Goal: Information Seeking & Learning: Learn about a topic

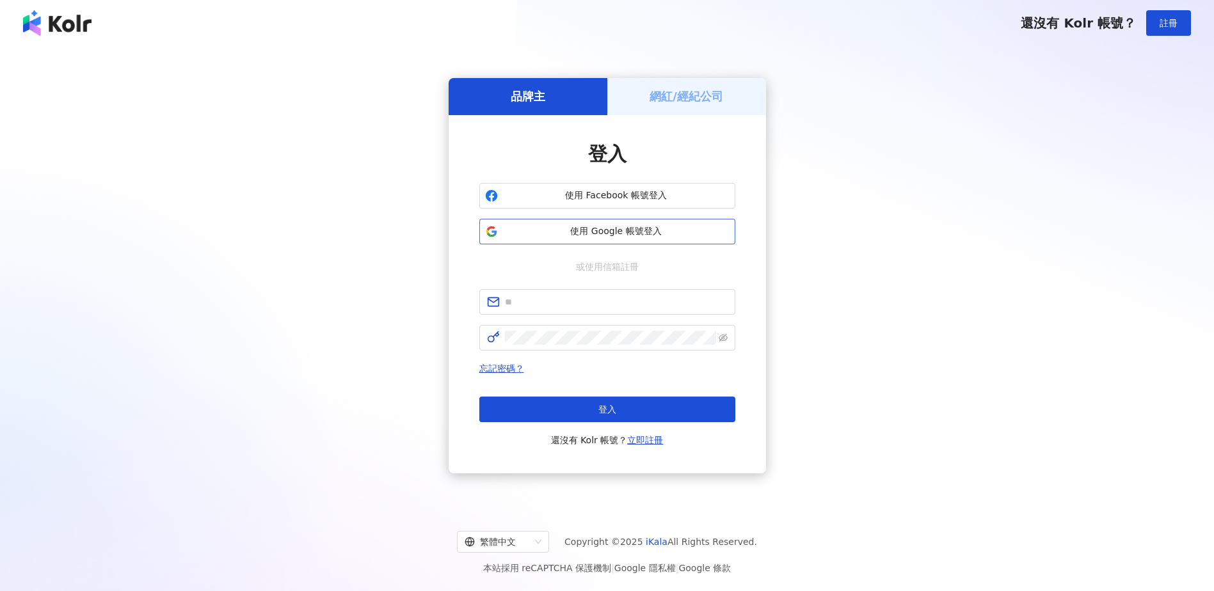
click at [608, 237] on span "使用 Google 帳號登入" at bounding box center [616, 231] width 227 height 13
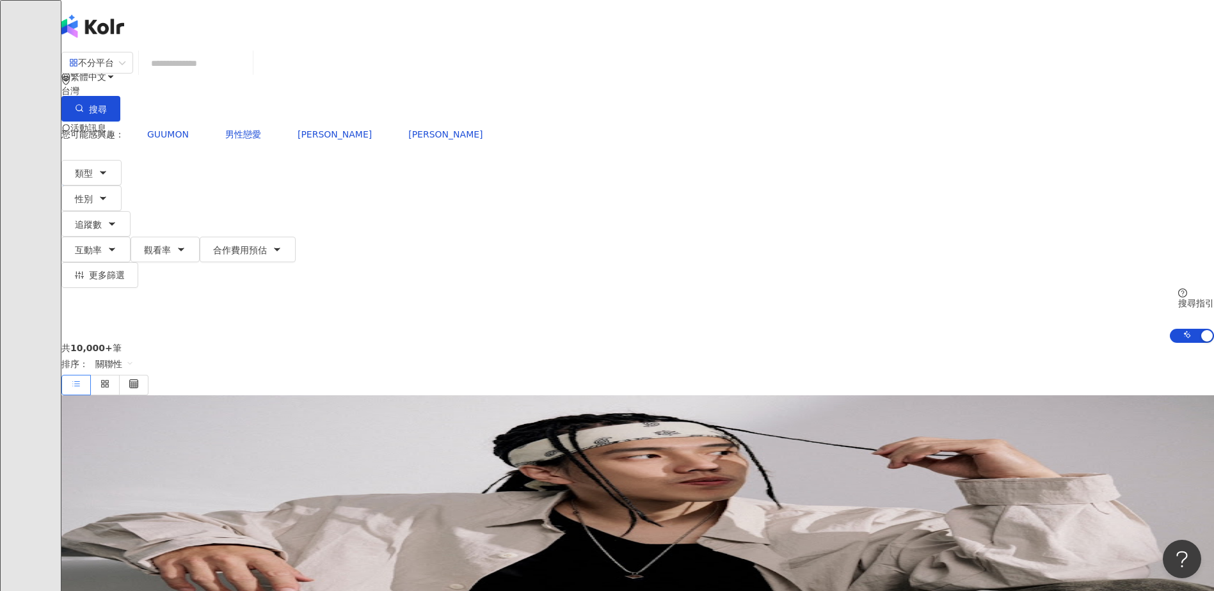
click at [248, 70] on input "search" at bounding box center [196, 63] width 104 height 24
paste input "*********"
type input "*********"
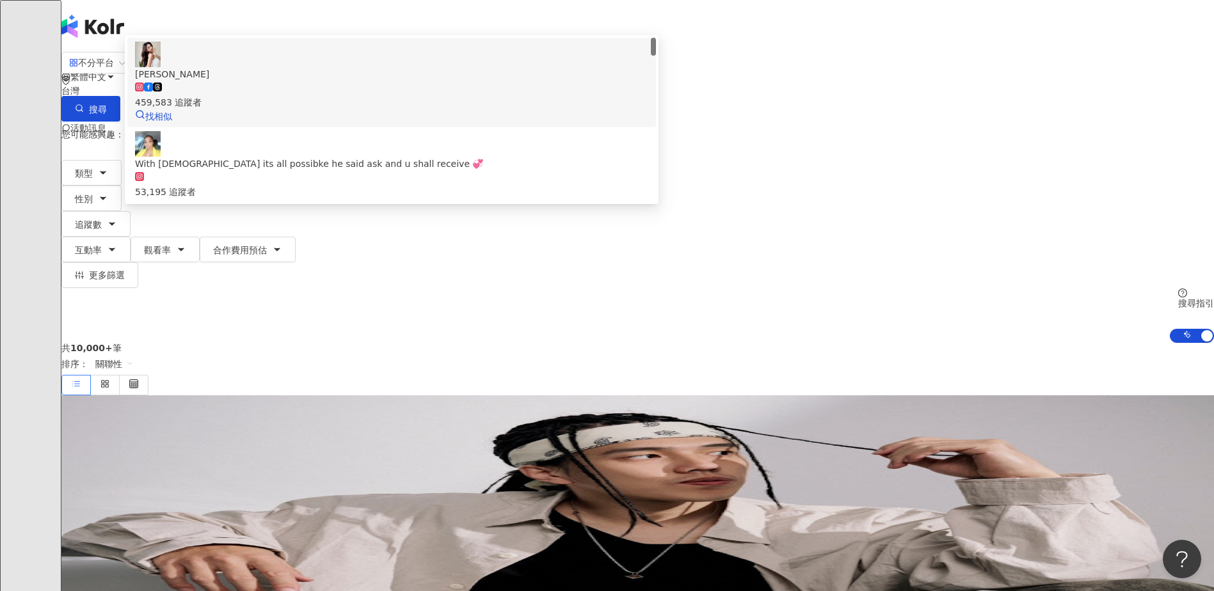
click at [490, 109] on div "459,583 追蹤者" at bounding box center [391, 95] width 513 height 28
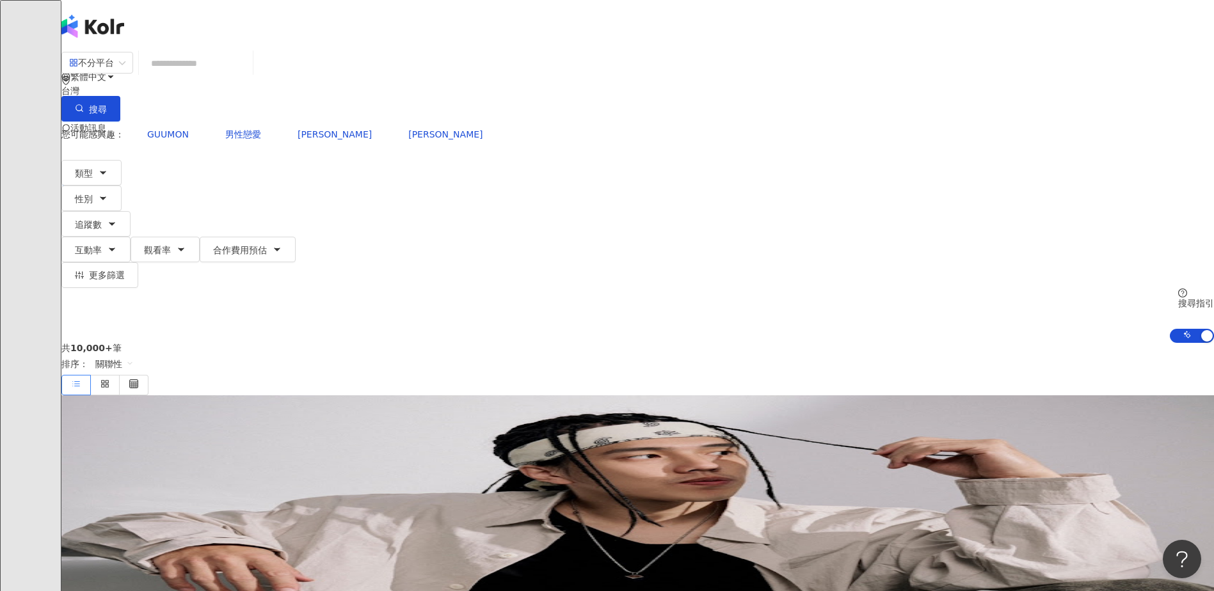
click at [248, 72] on input "search" at bounding box center [196, 63] width 104 height 24
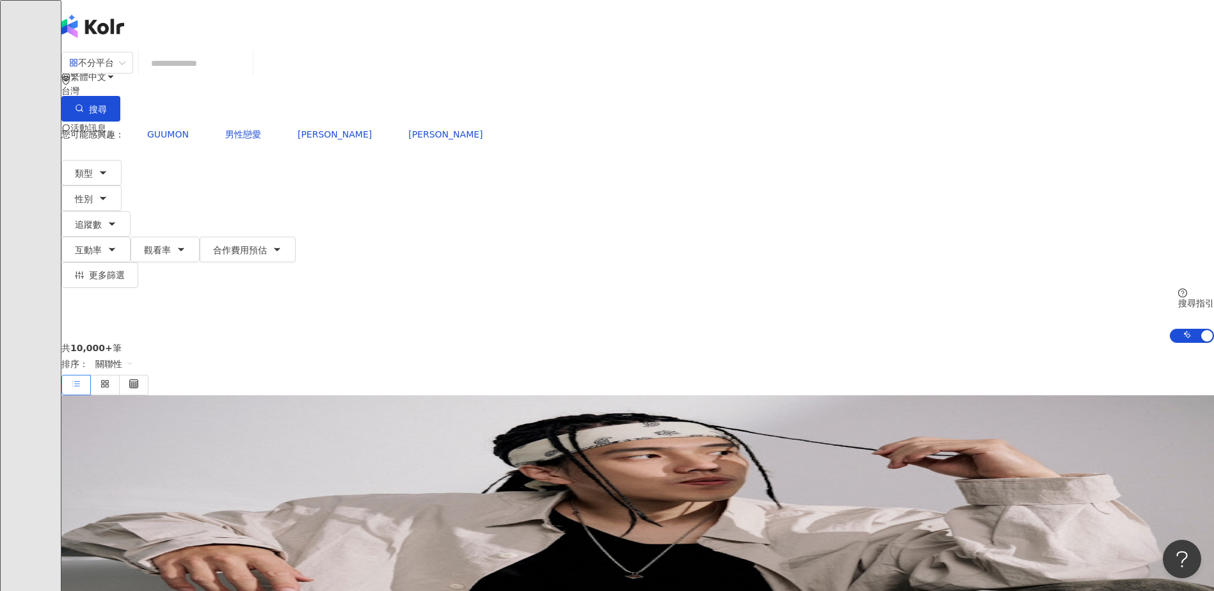
click at [248, 76] on input "search" at bounding box center [196, 63] width 104 height 24
click at [93, 168] on span "類型" at bounding box center [84, 173] width 18 height 10
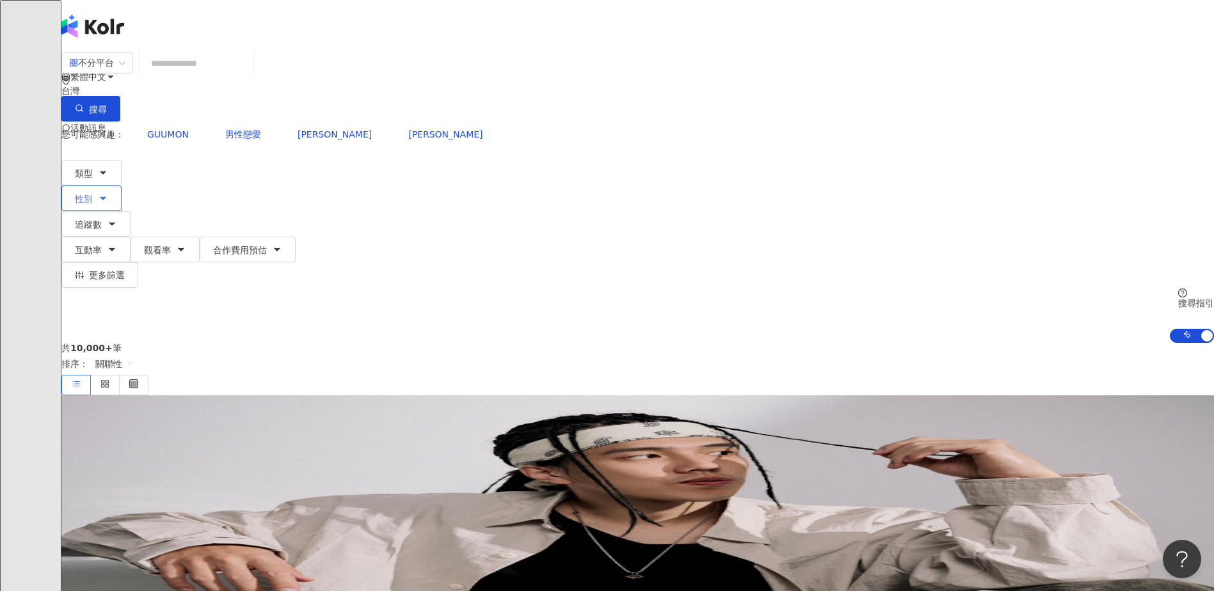
click at [122, 186] on button "性別" at bounding box center [91, 199] width 60 height 26
click at [174, 128] on span "女" at bounding box center [164, 121] width 19 height 14
click at [887, 129] on div "您可能感興趣： GUUMON 男性戀愛 曹佑寧 黃宏軒 類型 性別 追蹤數 互動率 觀看率 合作費用預估 更多篩選 不限 女 男 其他 搜尋指引 AI 開啟 …" at bounding box center [637, 232] width 1153 height 221
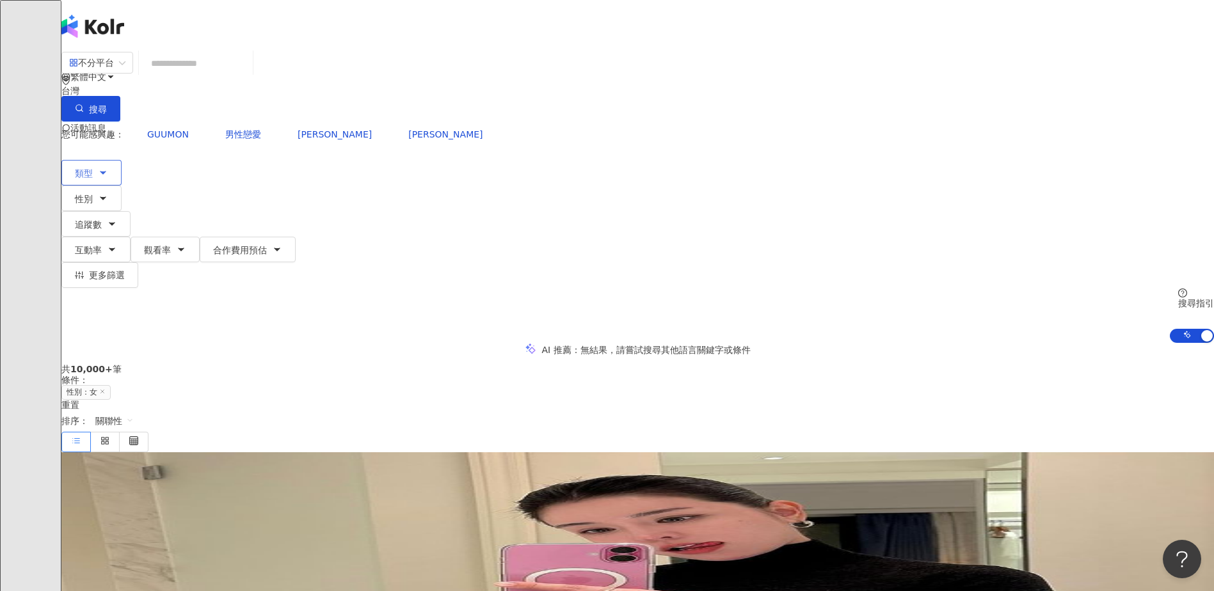
click at [108, 168] on icon "button" at bounding box center [103, 173] width 10 height 10
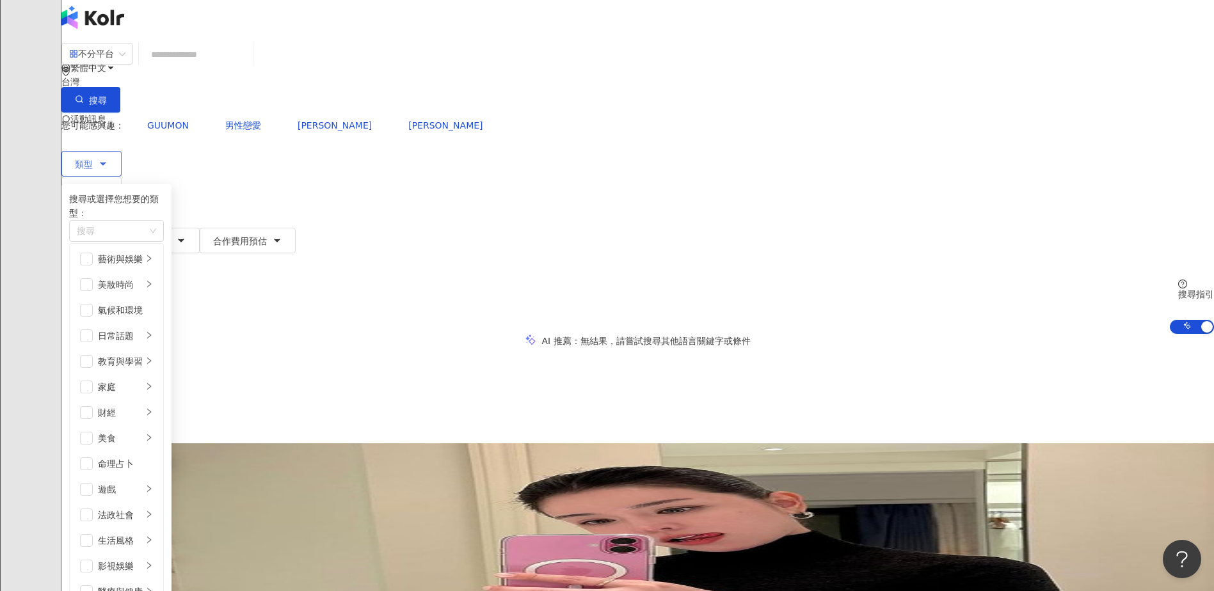
scroll to position [161, 0]
click at [93, 534] on span "button" at bounding box center [86, 540] width 13 height 13
click at [161, 275] on li "美妝時尚" at bounding box center [116, 285] width 88 height 26
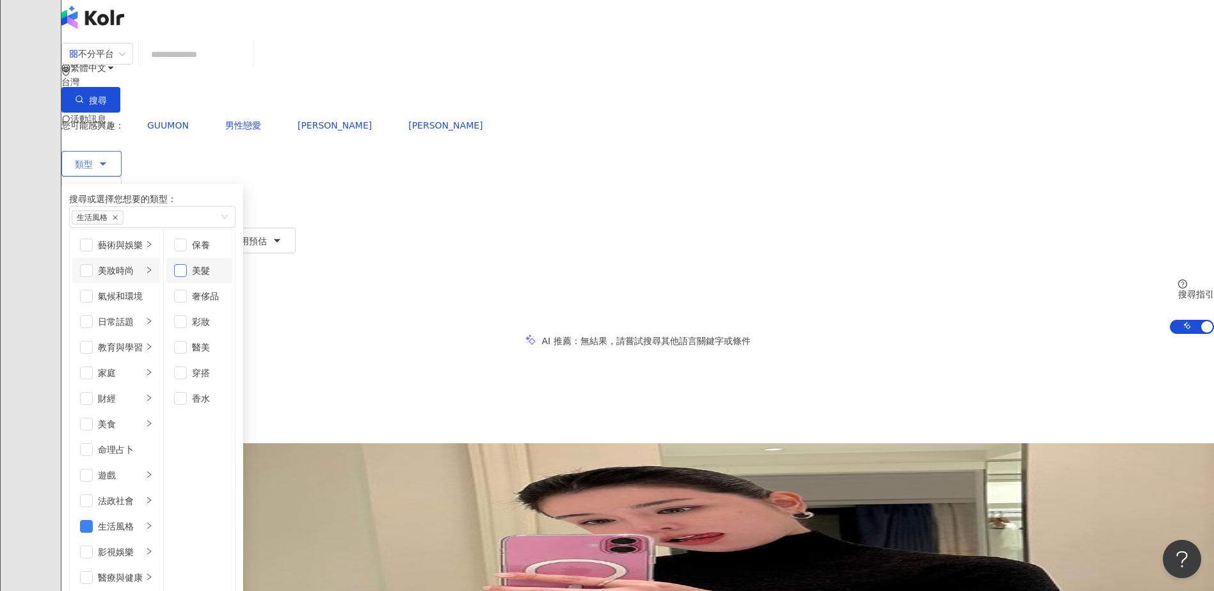
click at [187, 277] on span "button" at bounding box center [180, 270] width 13 height 13
click at [187, 242] on span "button" at bounding box center [180, 245] width 13 height 13
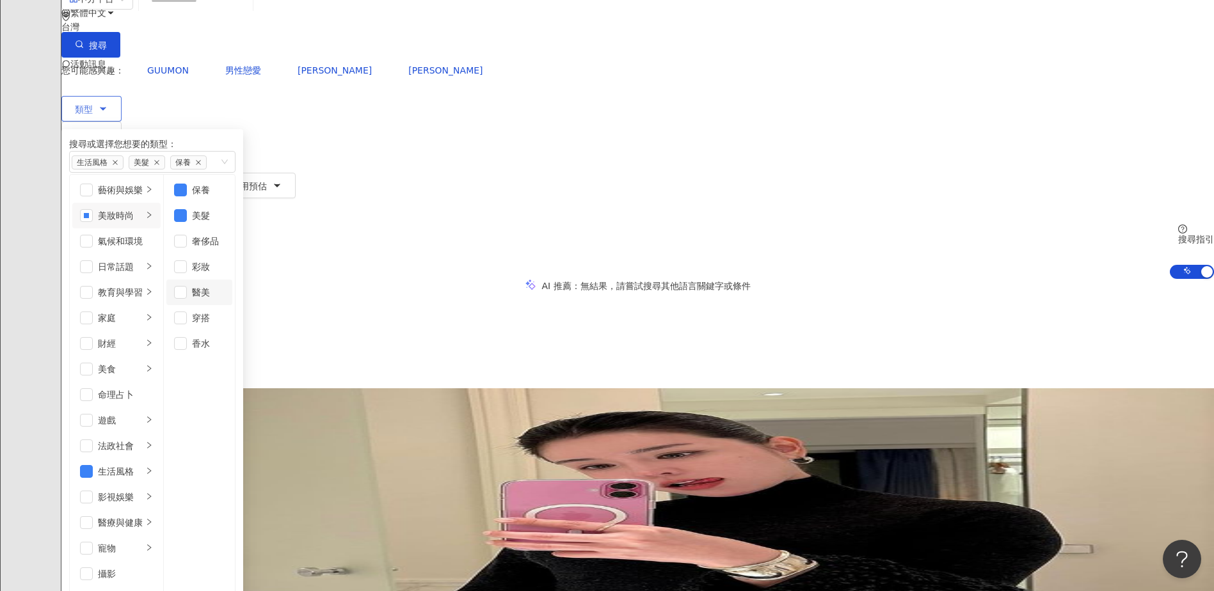
scroll to position [65, 0]
click at [187, 311] on span "button" at bounding box center [180, 317] width 13 height 13
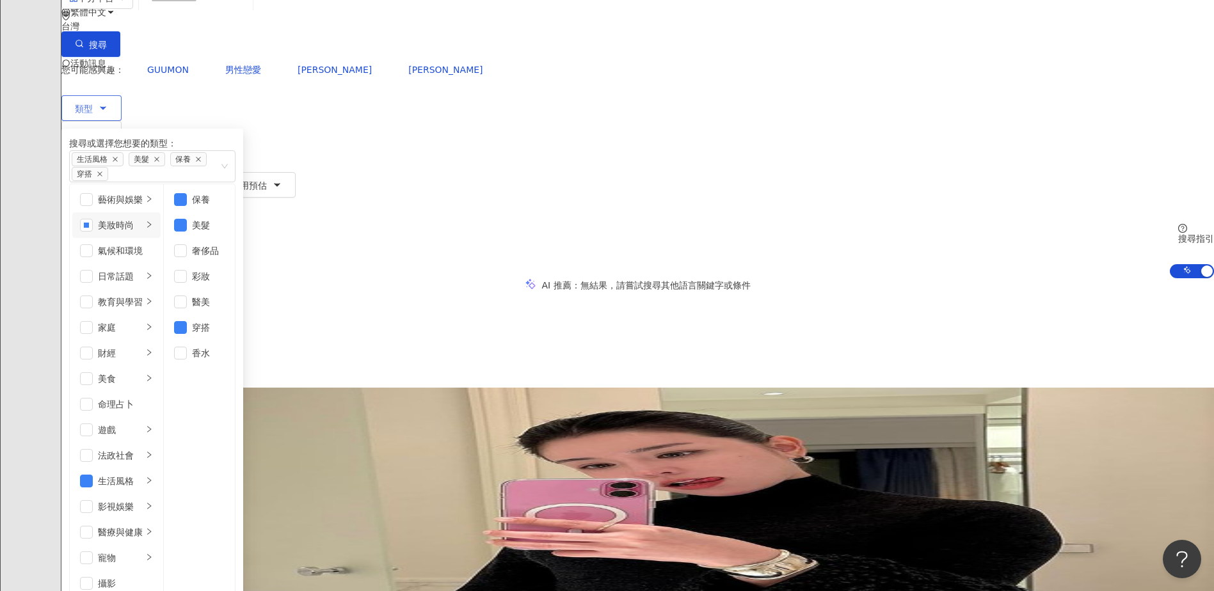
scroll to position [325, 0]
click at [812, 300] on div "共 10,000+ 筆 條件 ： 性別：女 重置 排序： 關聯性" at bounding box center [637, 344] width 1153 height 88
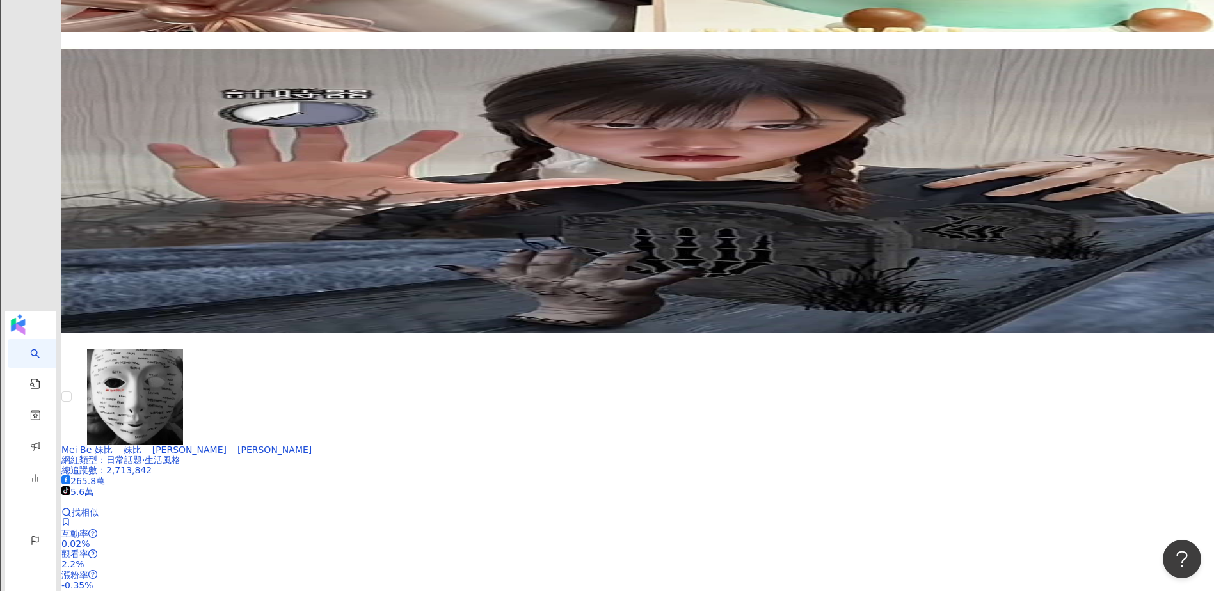
scroll to position [1856, 0]
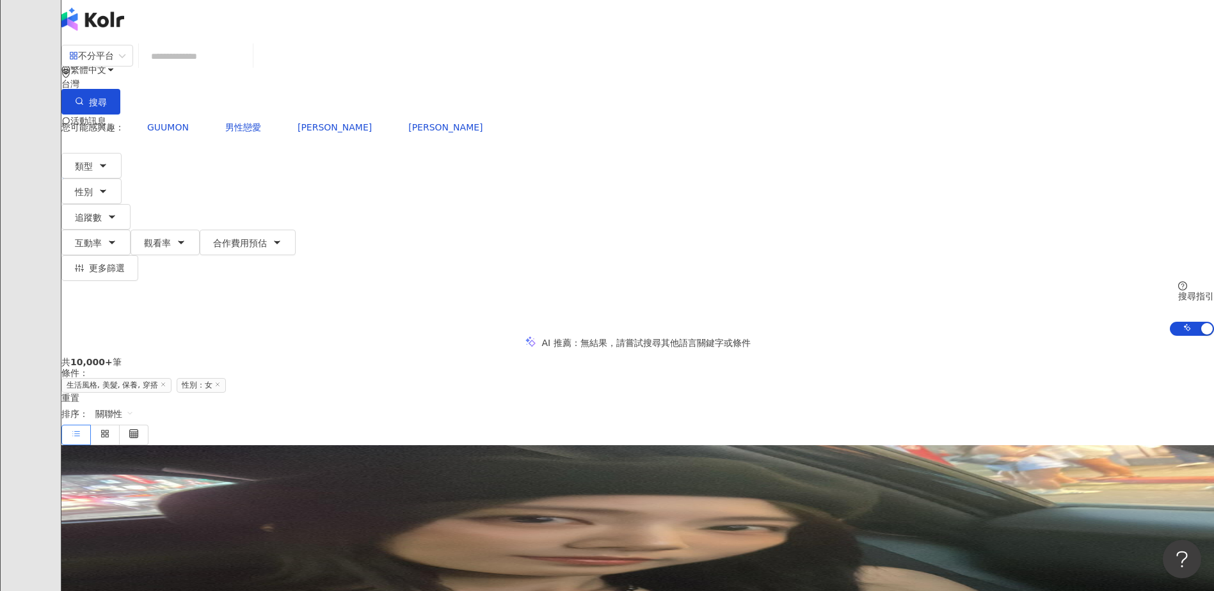
scroll to position [0, 0]
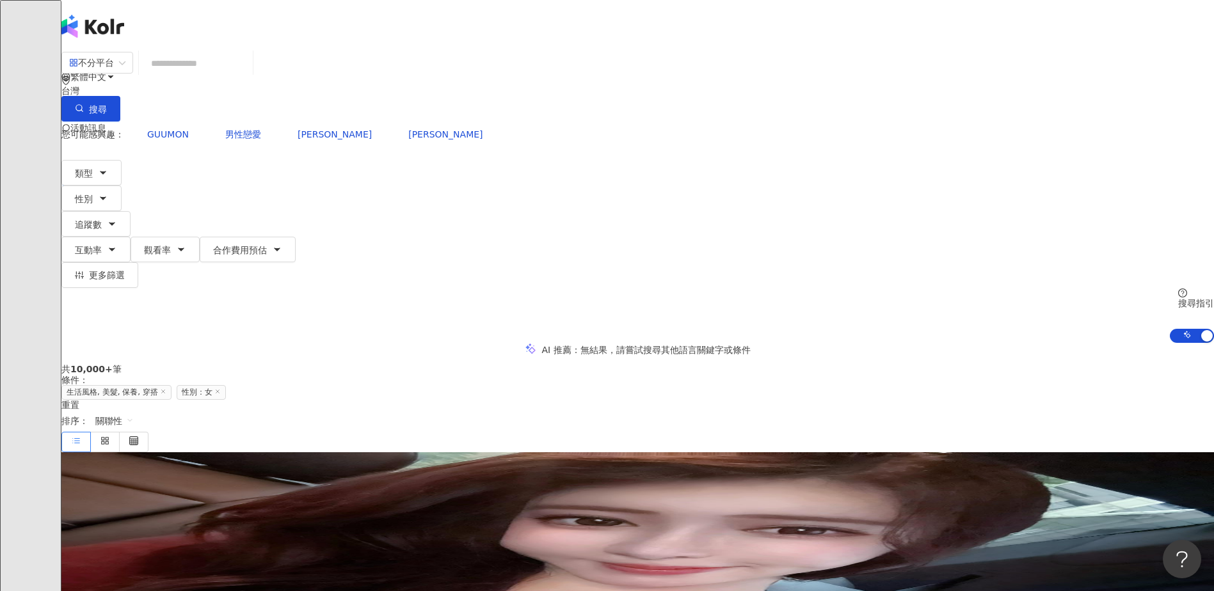
click at [248, 68] on input "search" at bounding box center [196, 63] width 104 height 24
paste input "*********"
type input "*********"
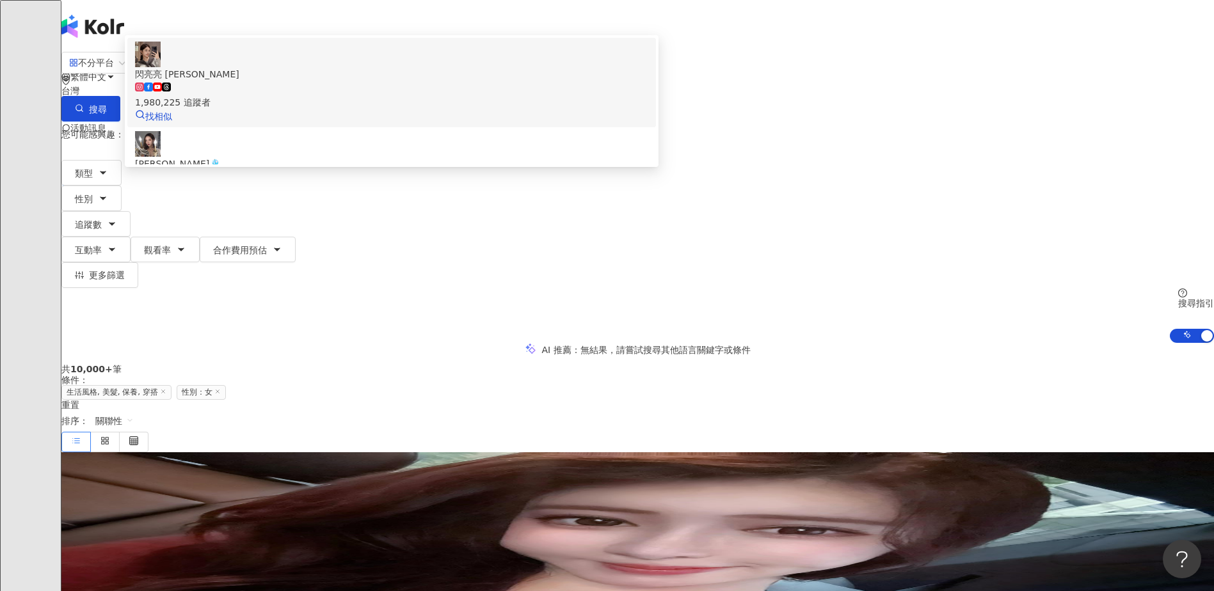
click at [506, 81] on span "閃亮亮 Iris" at bounding box center [391, 74] width 513 height 14
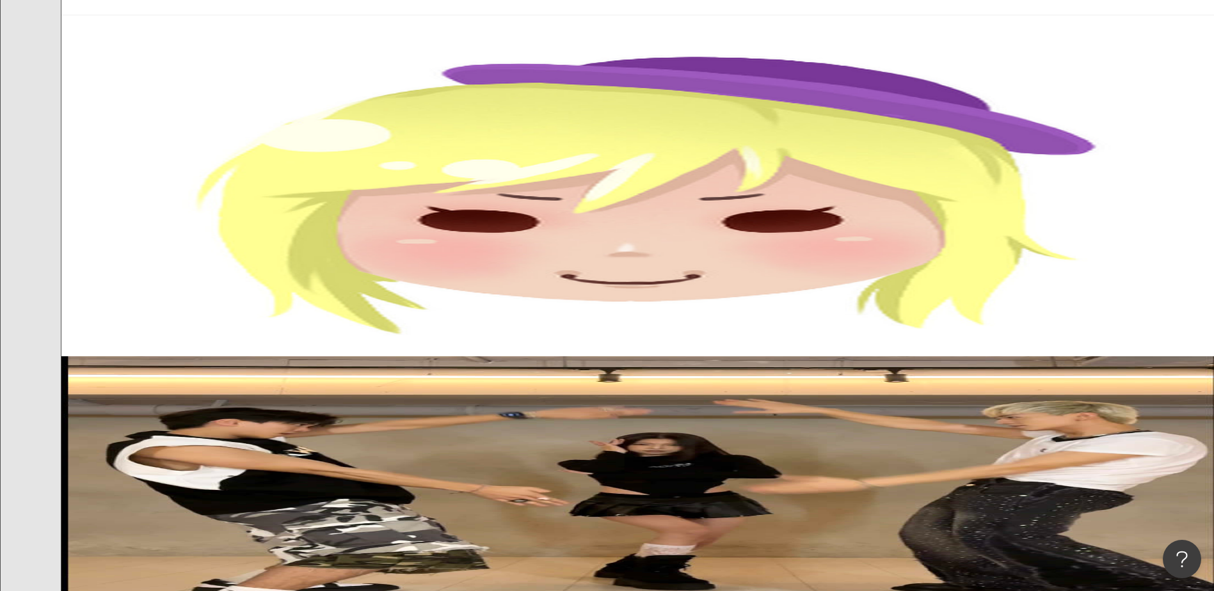
scroll to position [678, 0]
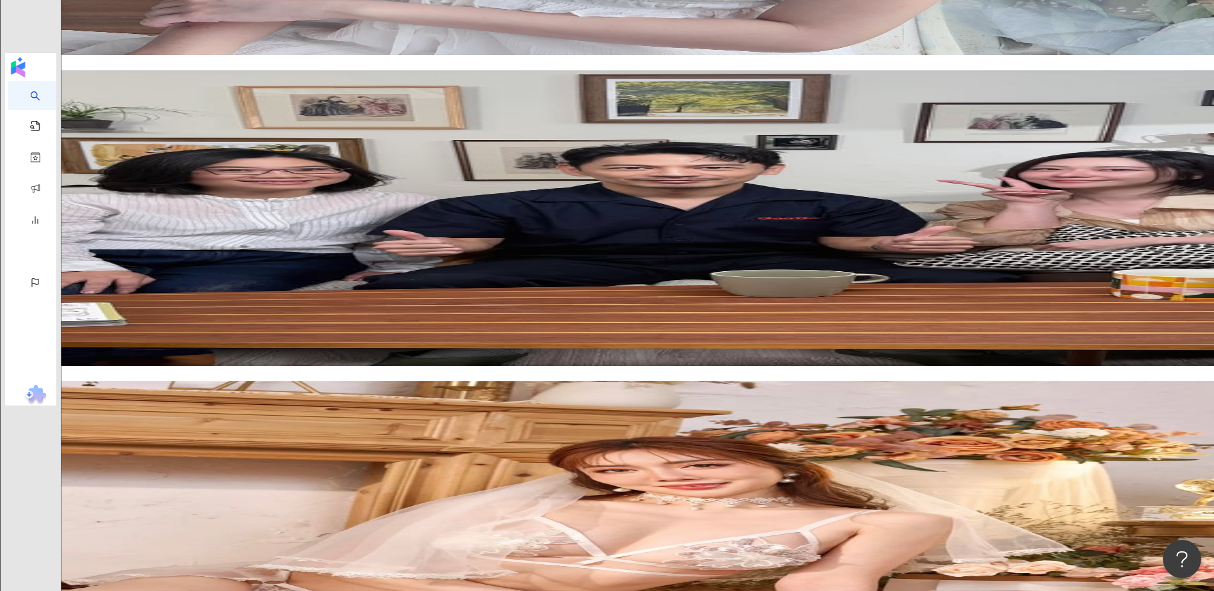
scroll to position [2316, 0]
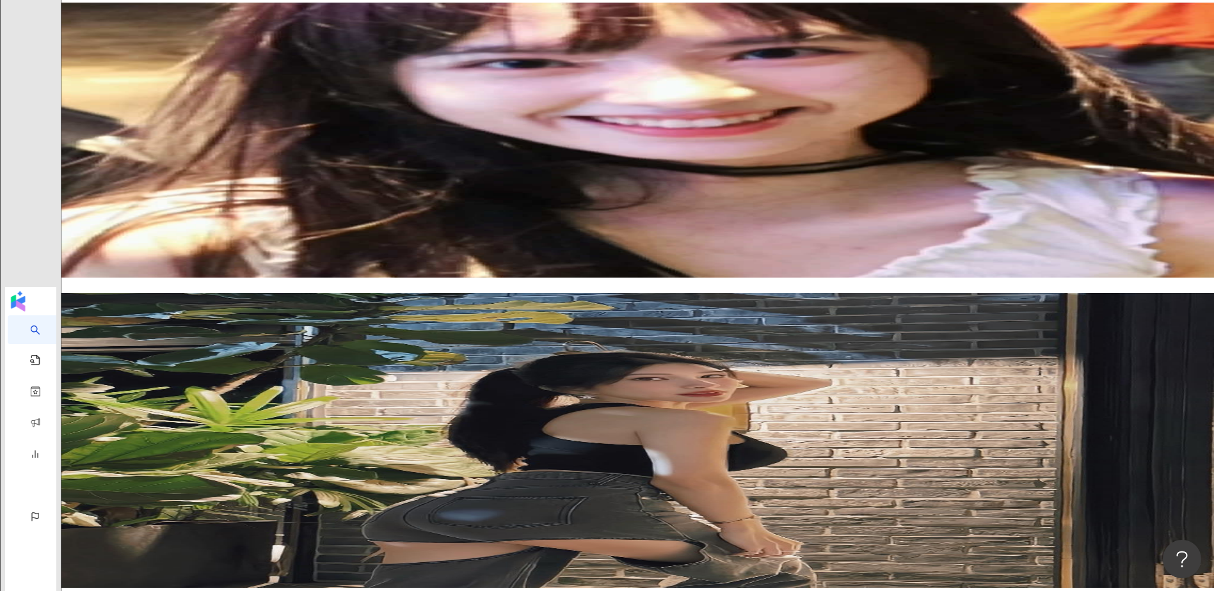
scroll to position [1932, 0]
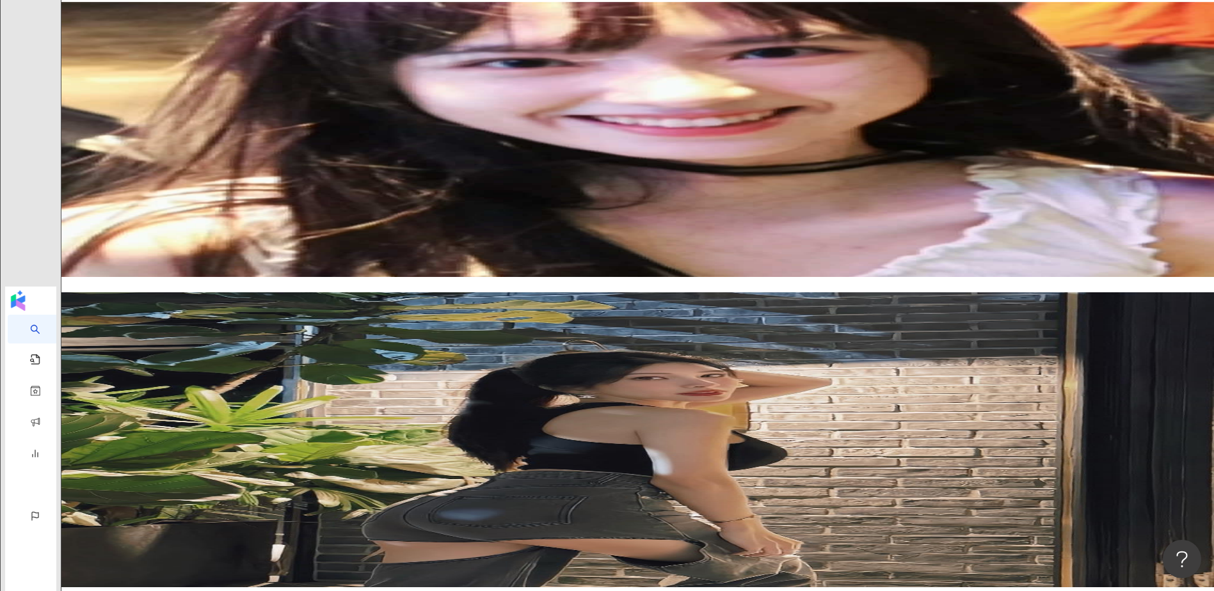
click at [1125, 298] on main "不分平台 台灣 搜尋 a3ae6375-1a43-473f-9f53-b84acfb8618d 閃亮亮 Iris 1,980,225 追蹤者 萧瑶Iris🎐 …" at bounding box center [637, 430] width 1153 height 4622
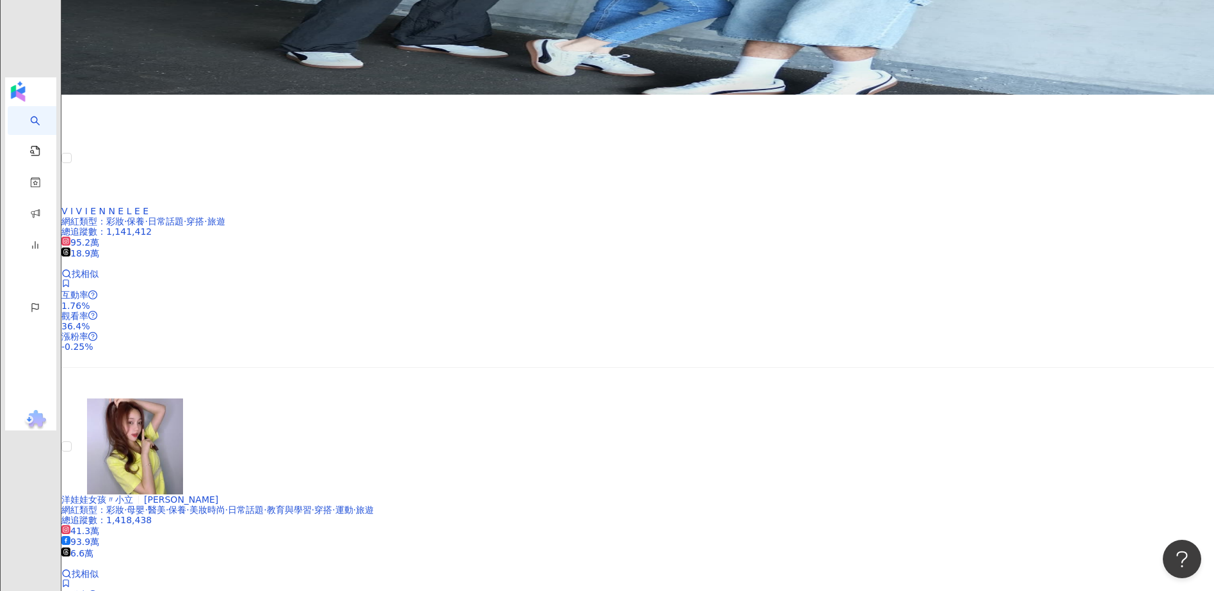
scroll to position [2316, 0]
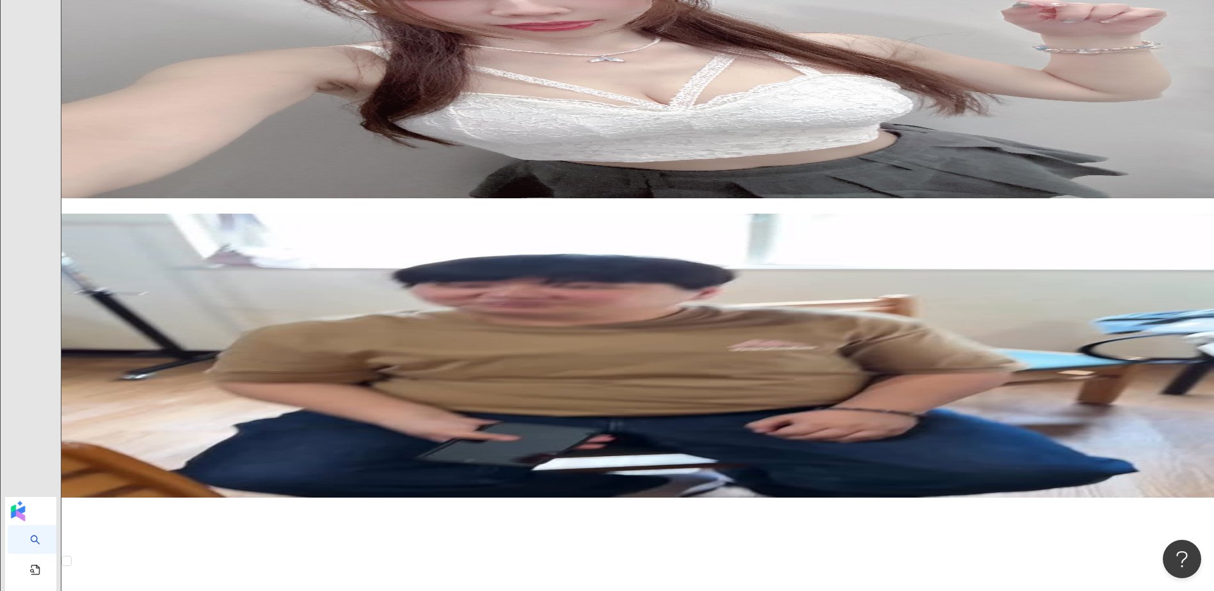
scroll to position [1742, 0]
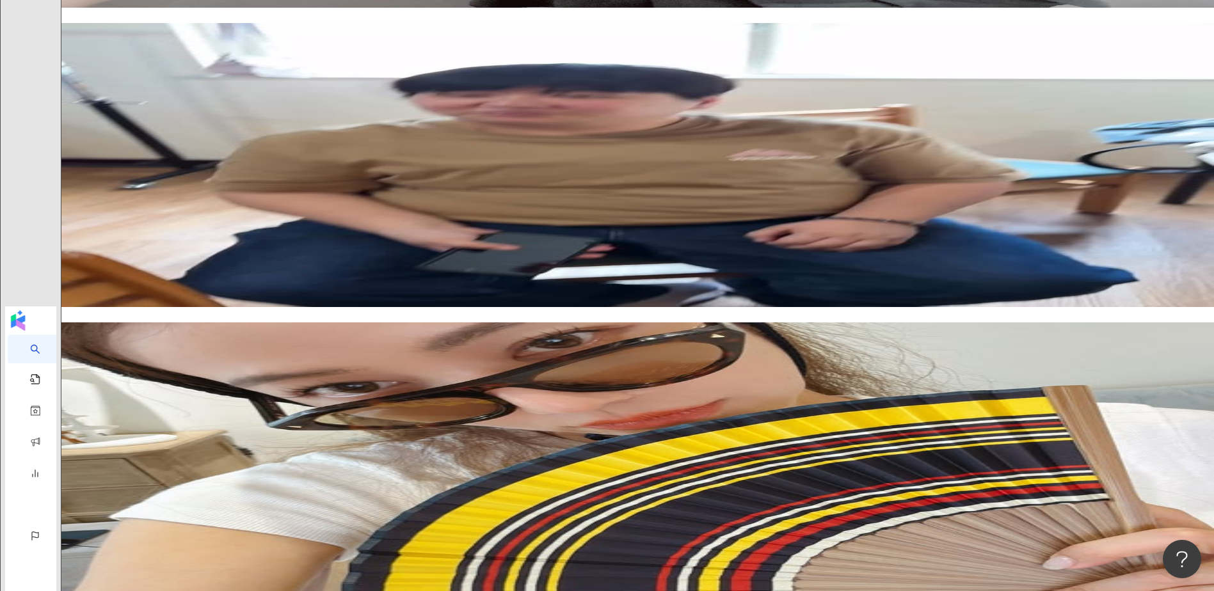
scroll to position [1934, 0]
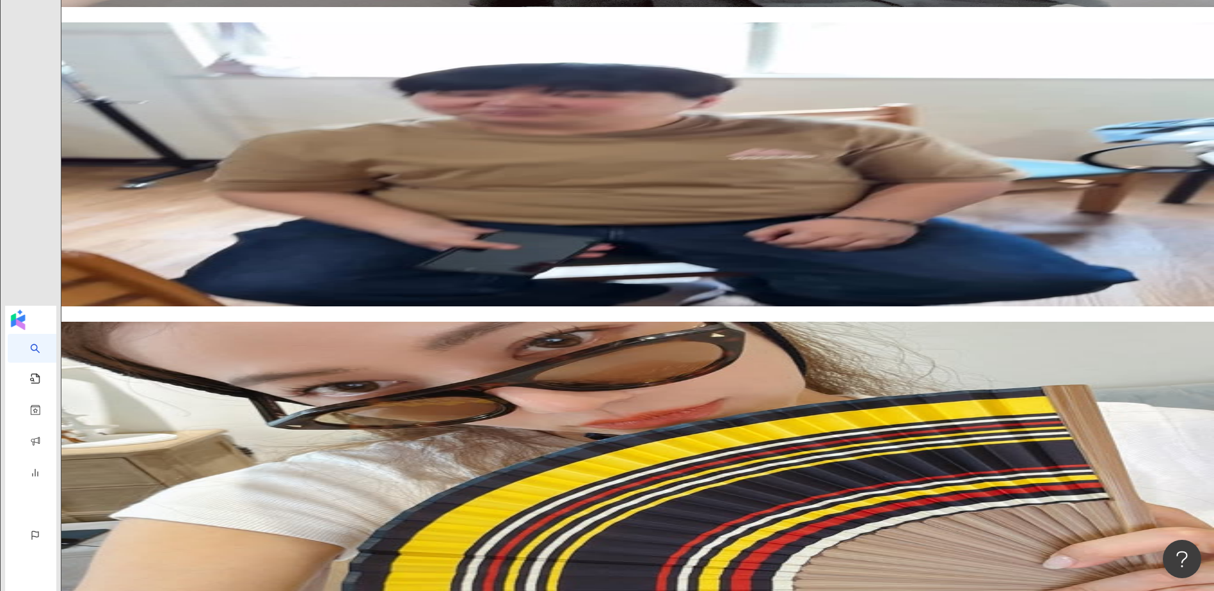
drag, startPoint x: 1129, startPoint y: 285, endPoint x: 1108, endPoint y: 285, distance: 21.1
click at [1129, 285] on main "不分平台 台灣 搜尋 a3ae6375-1a43-473f-9f53-b84acfb8618d 閃亮亮 Iris 1,980,225 追蹤者 萧瑶Iris🎐 …" at bounding box center [637, 449] width 1153 height 4664
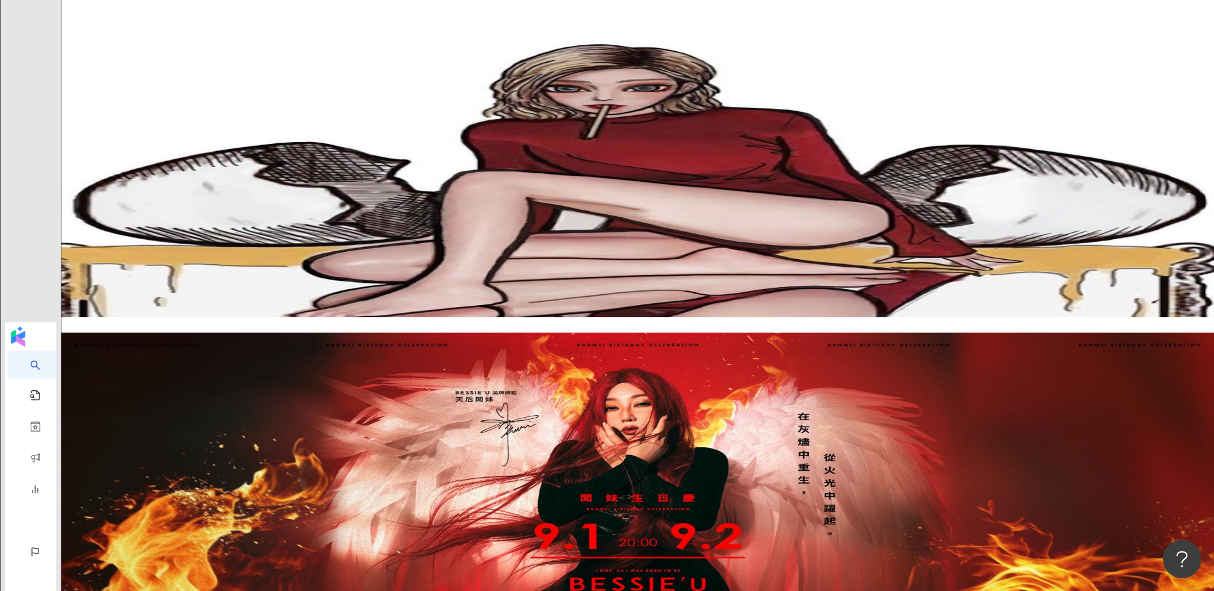
click at [1066, 314] on main "不分平台 台灣 搜尋 a3ae6375-1a43-473f-9f53-b84acfb8618d 閃亮亮 Iris 1,980,225 追蹤者 萧瑶Iris🎐 …" at bounding box center [637, 465] width 1153 height 4697
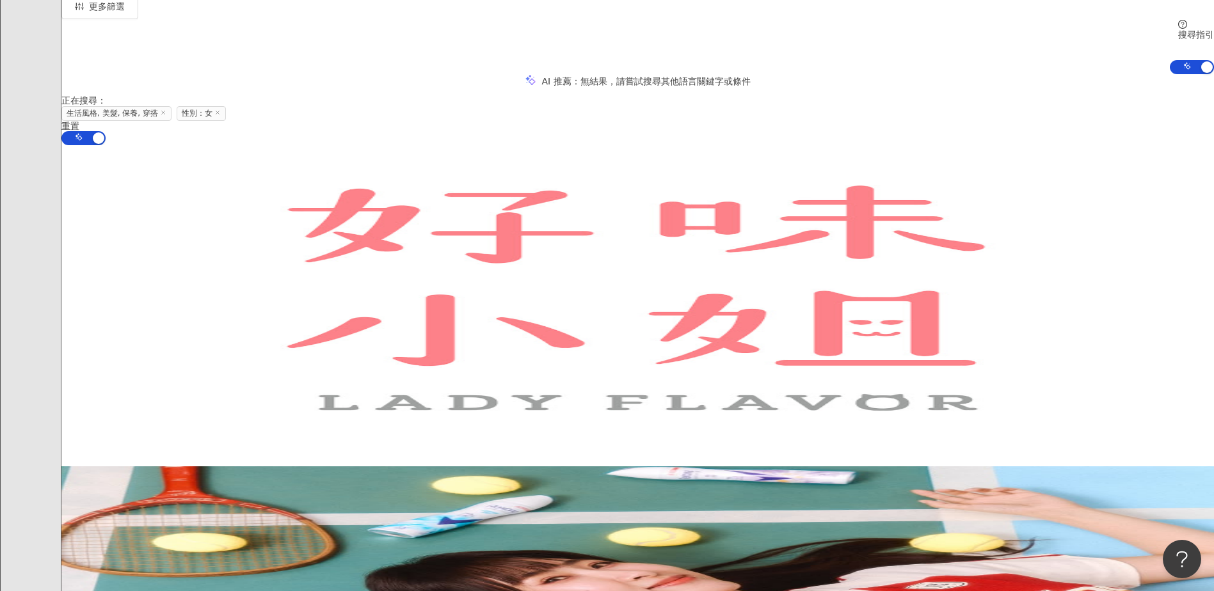
scroll to position [268, 0]
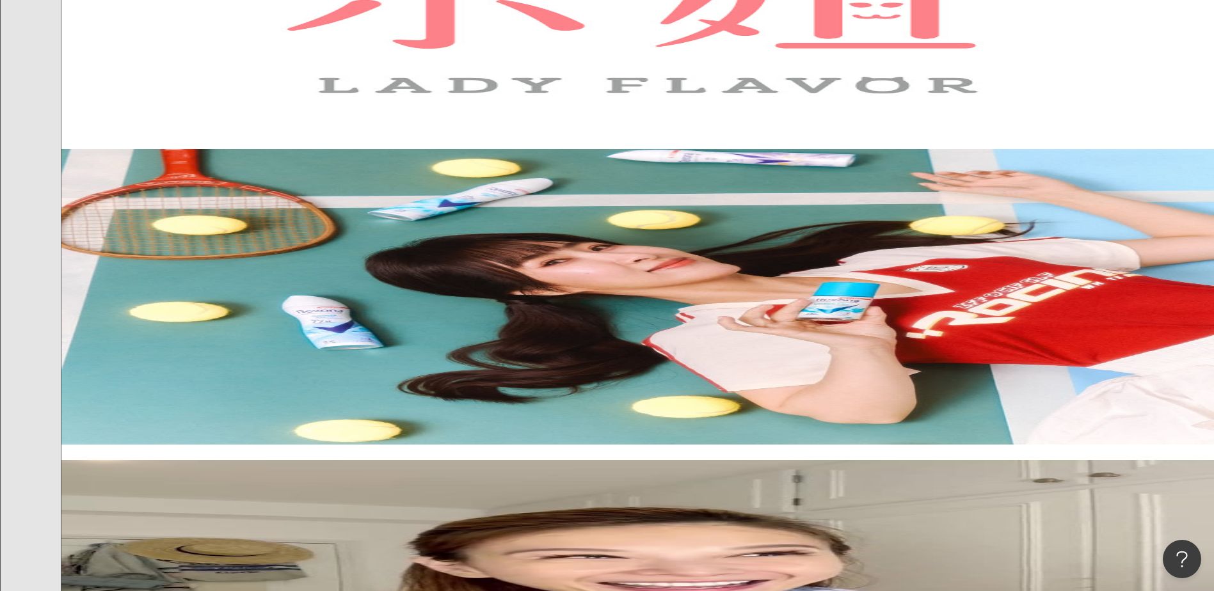
scroll to position [587, 0]
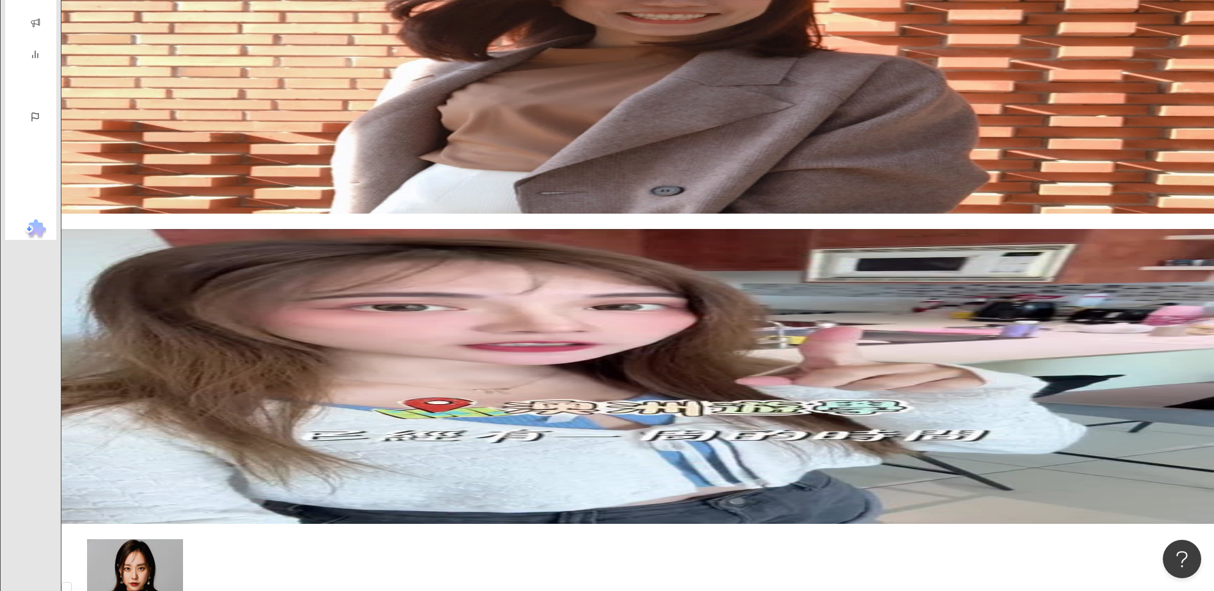
scroll to position [2316, 0]
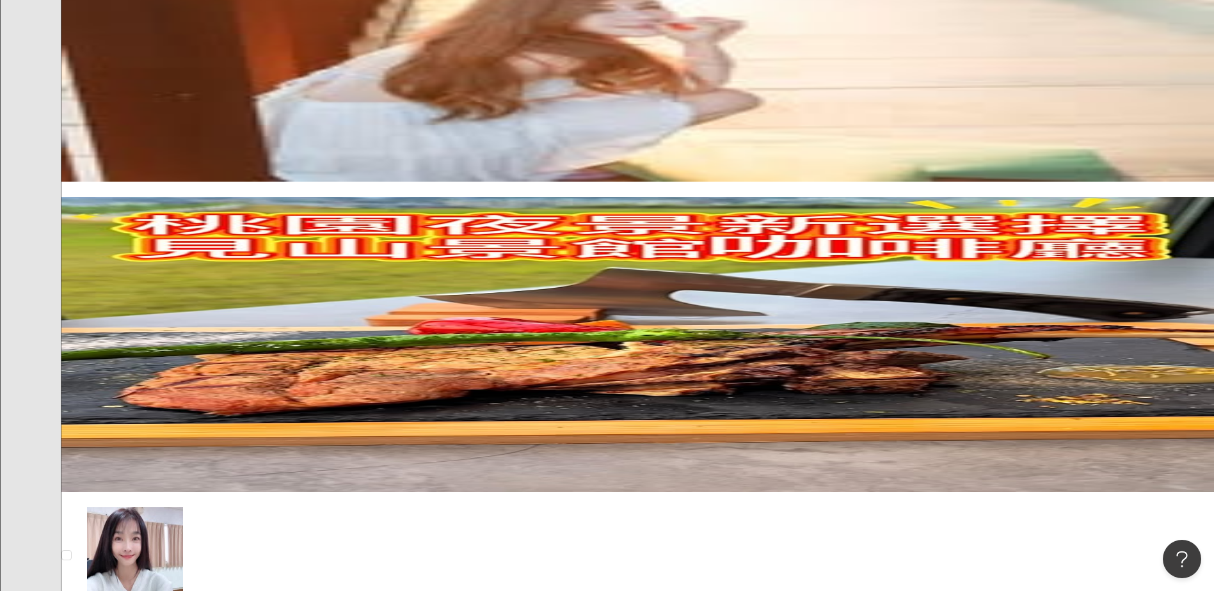
scroll to position [1148, 0]
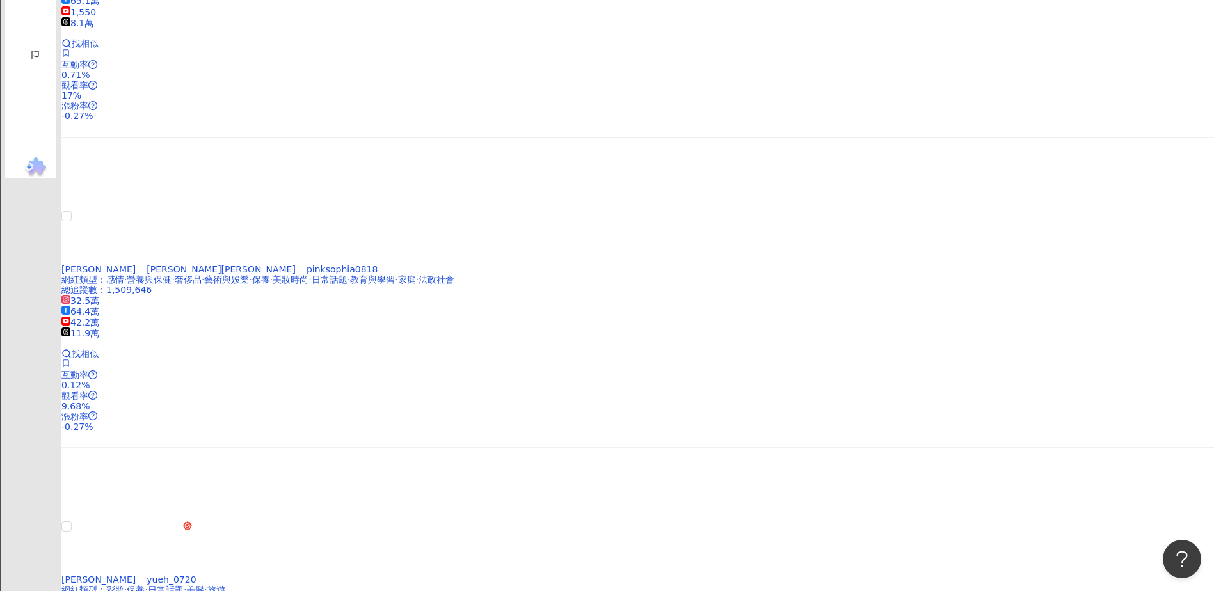
scroll to position [2428, 0]
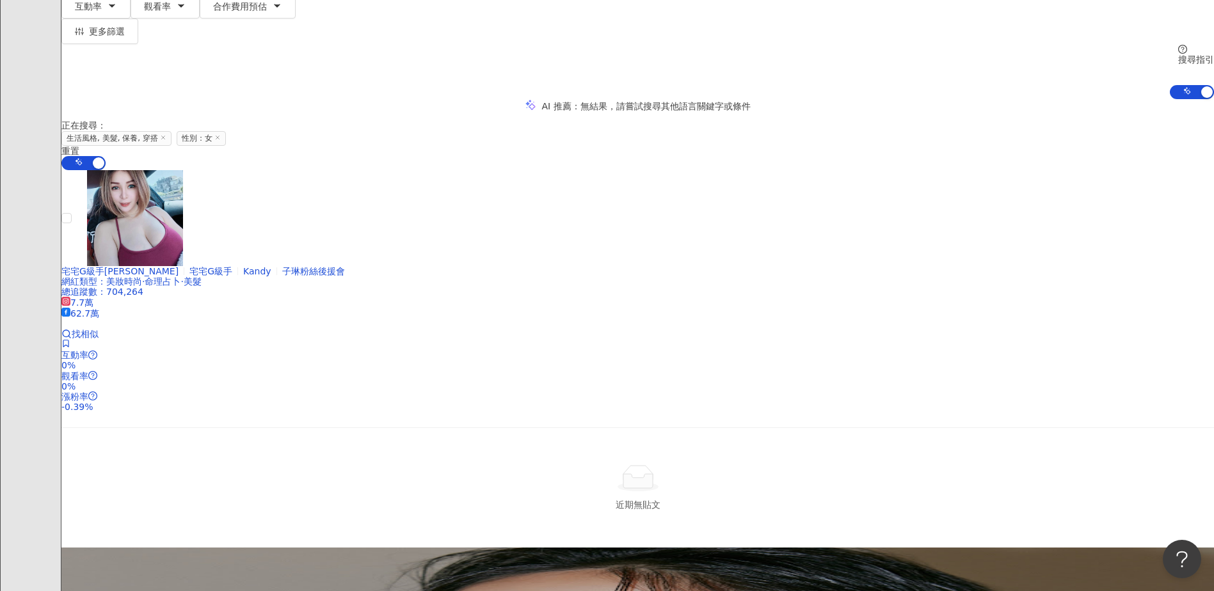
scroll to position [243, 0]
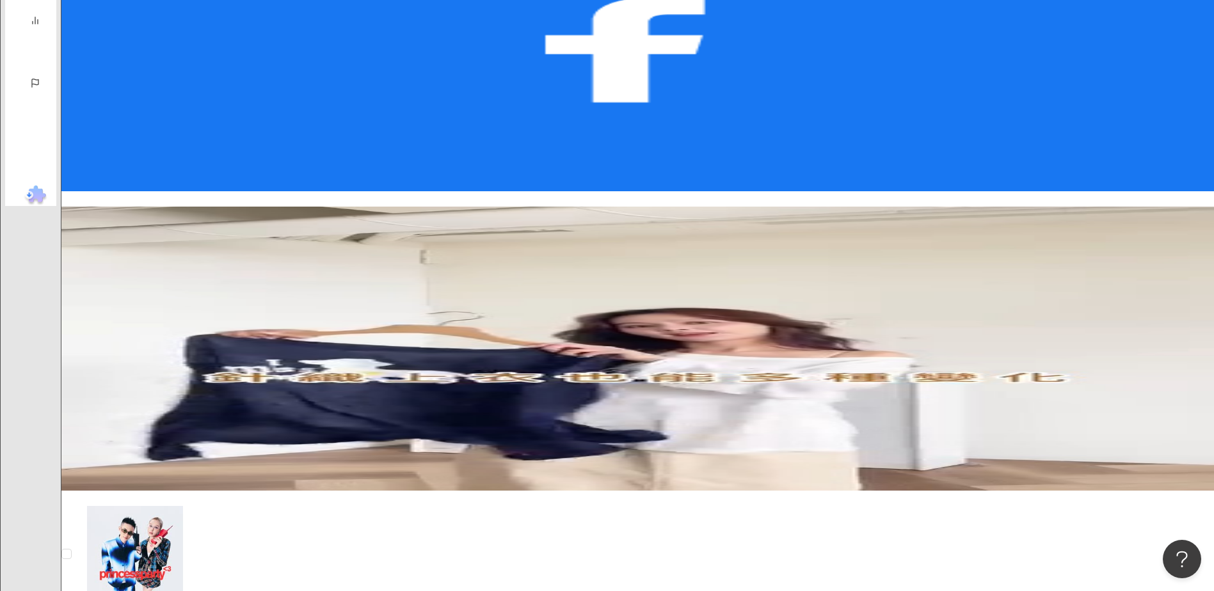
scroll to position [2316, 0]
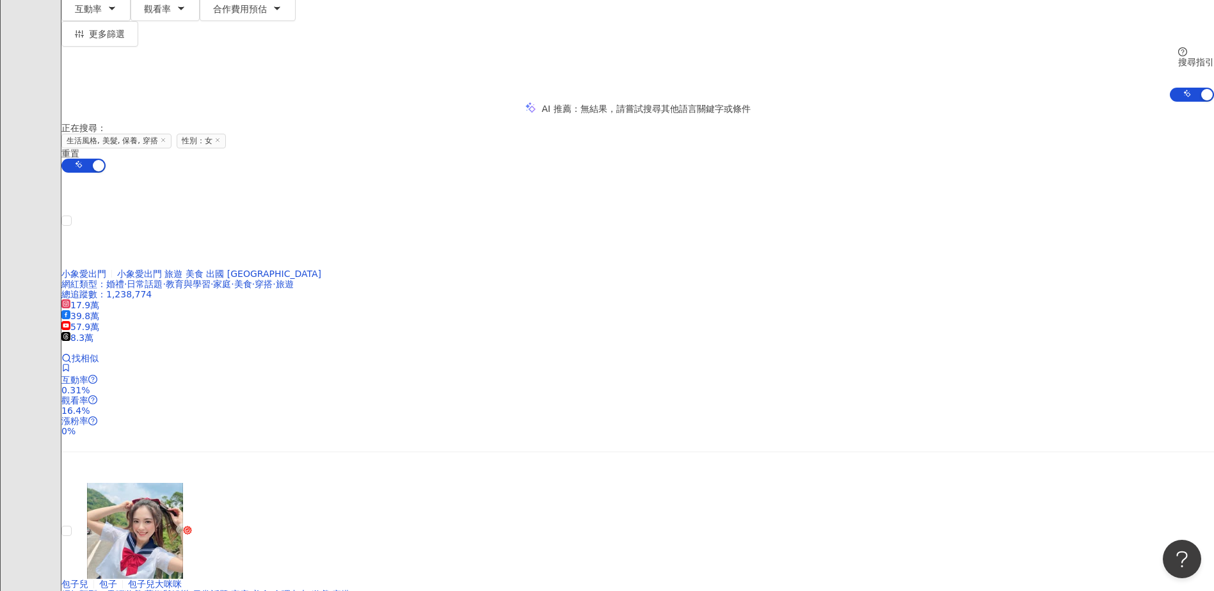
scroll to position [242, 0]
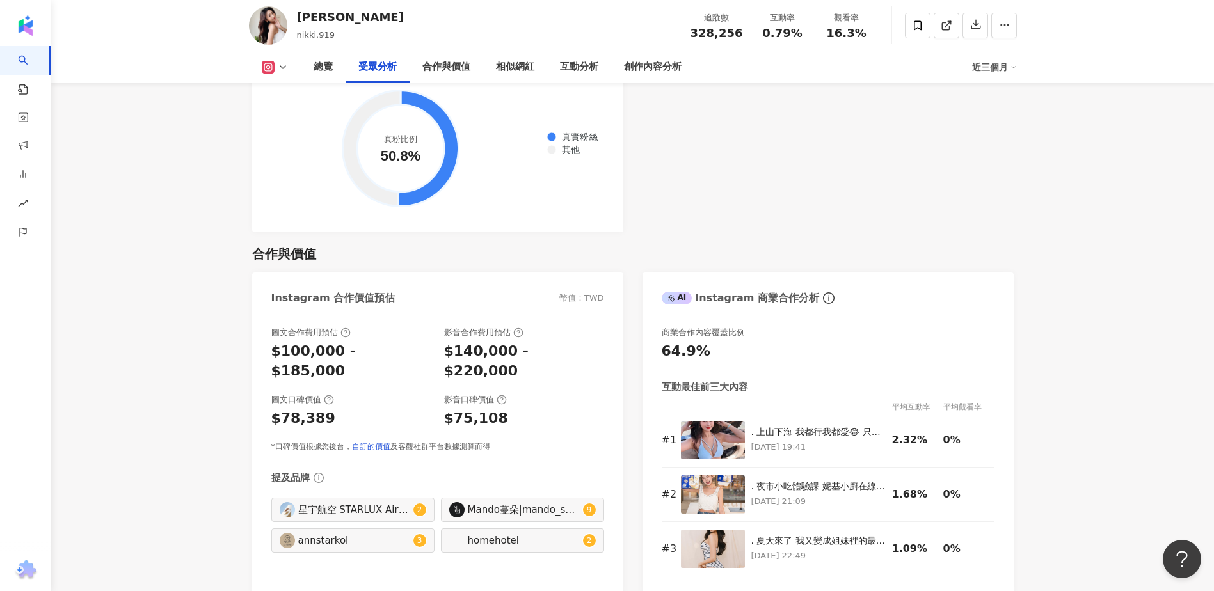
scroll to position [1599, 0]
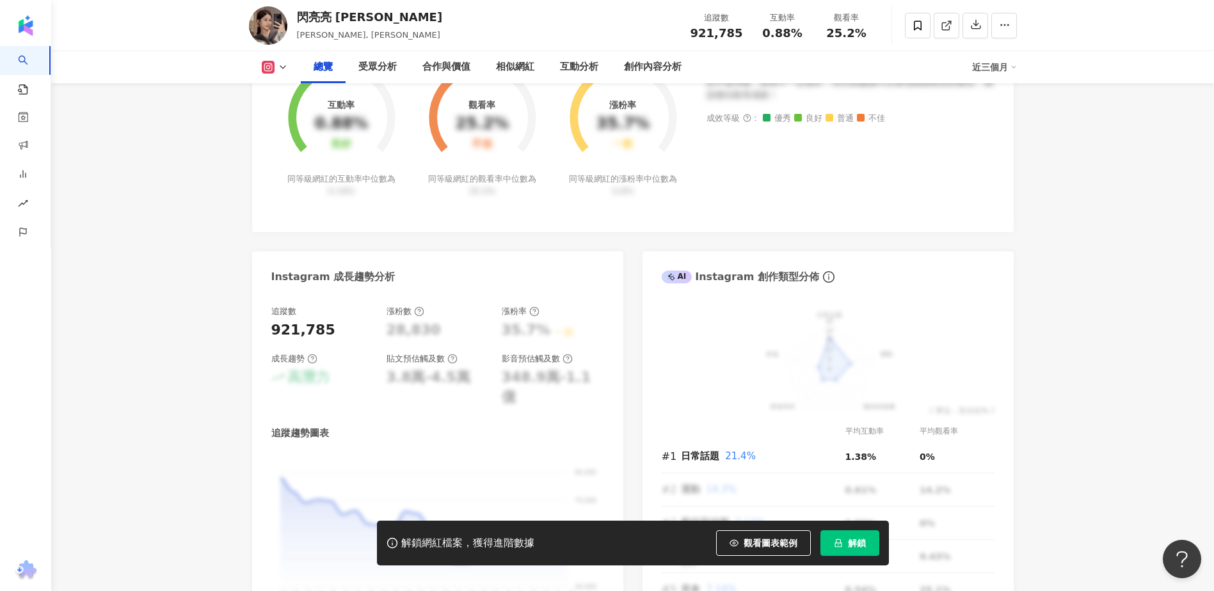
scroll to position [816, 0]
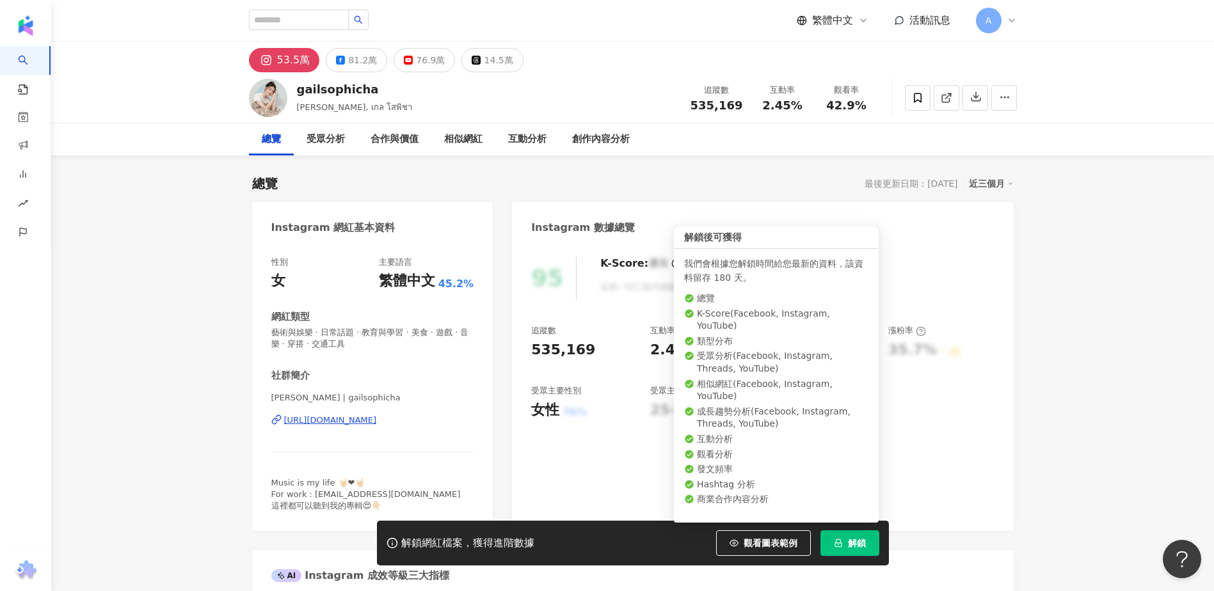
click at [865, 546] on span "解鎖" at bounding box center [857, 543] width 18 height 10
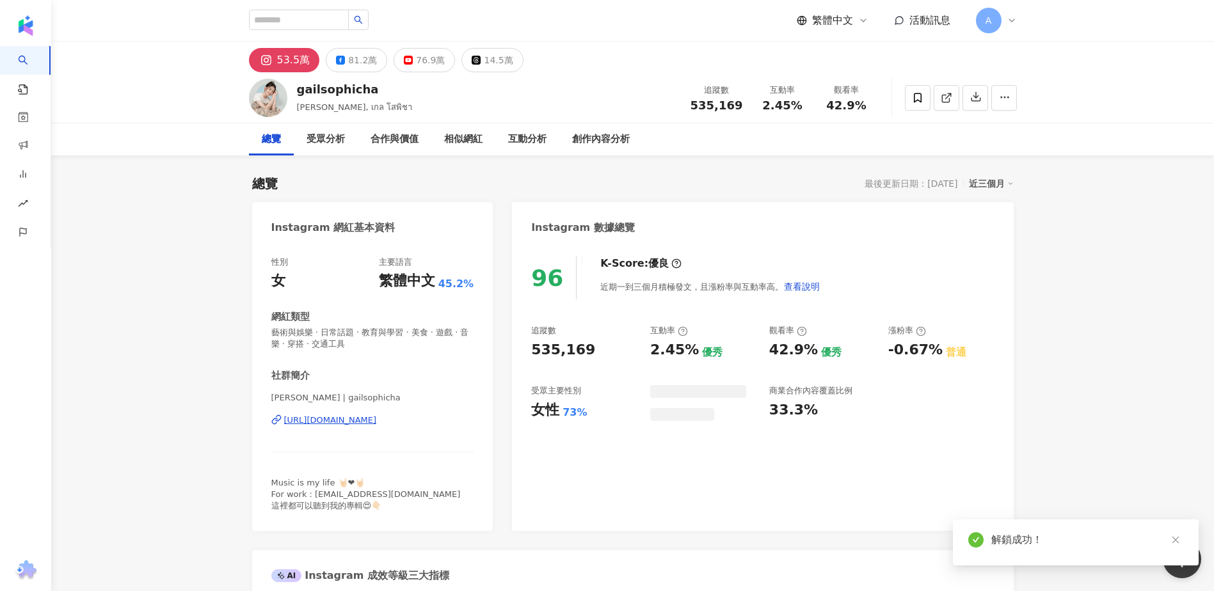
drag, startPoint x: 355, startPoint y: 93, endPoint x: 365, endPoint y: 89, distance: 11.8
click at [365, 89] on div "gailsophicha" at bounding box center [354, 89] width 115 height 16
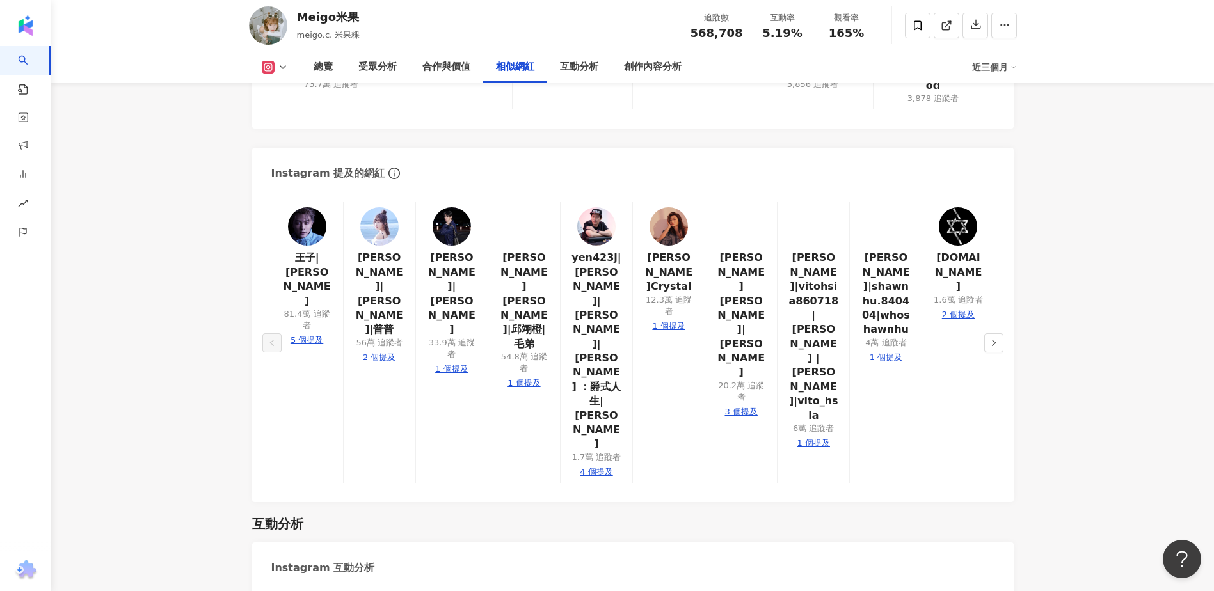
scroll to position [2241, 0]
click at [992, 340] on icon "right" at bounding box center [994, 344] width 8 height 8
click at [262, 334] on button "button" at bounding box center [271, 343] width 19 height 19
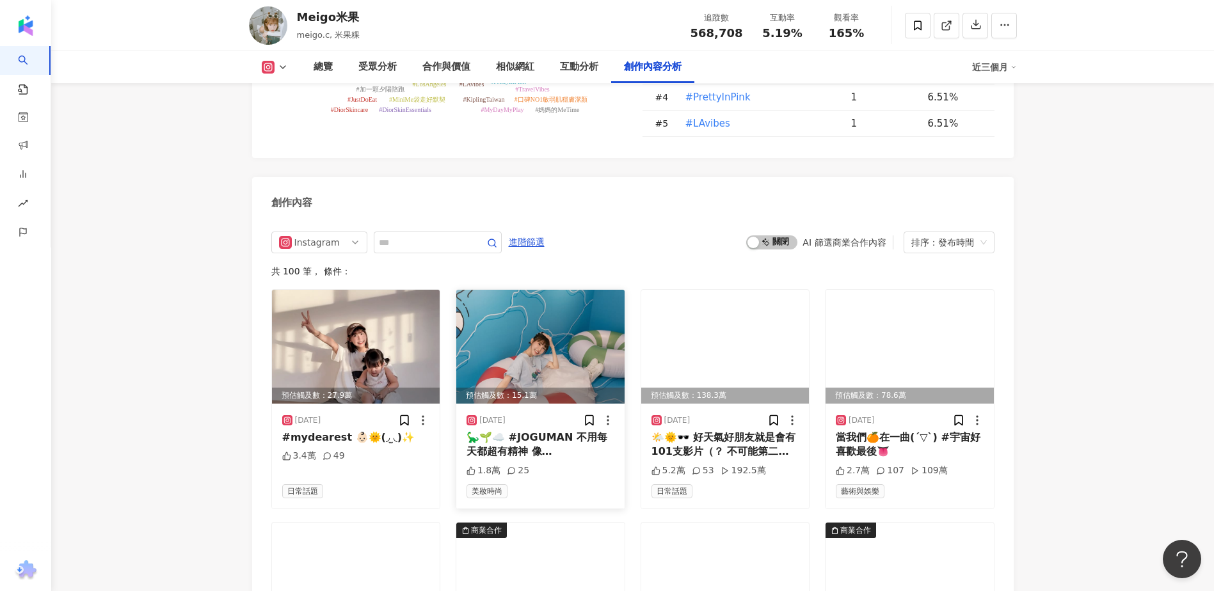
scroll to position [3970, 0]
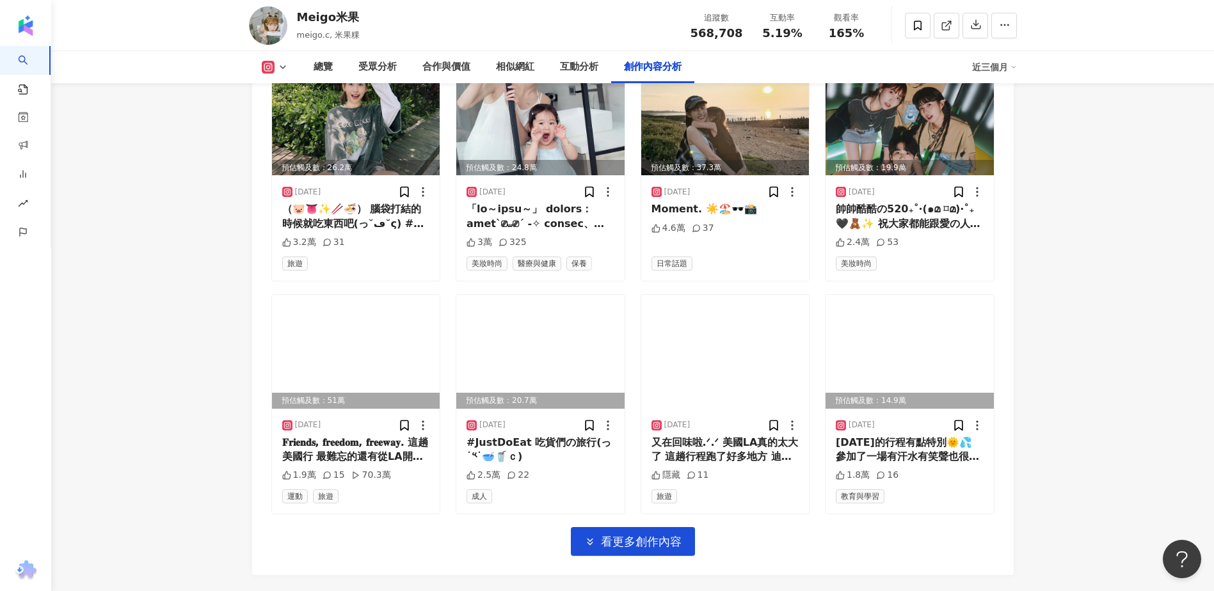
scroll to position [4432, 0]
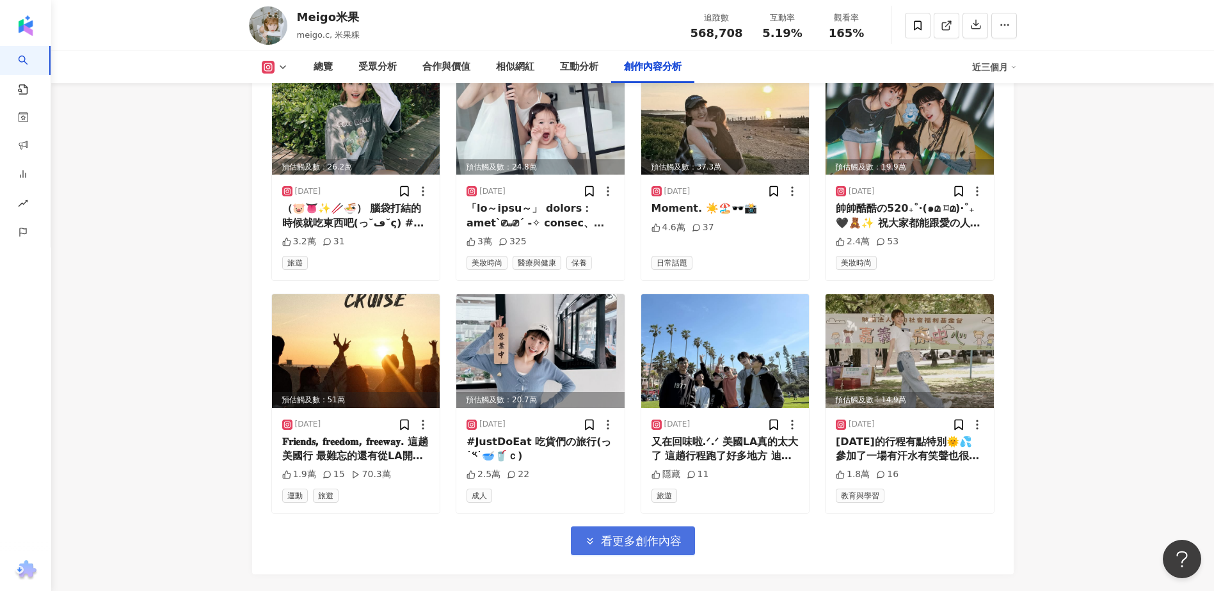
click at [684, 527] on button "看更多創作內容" at bounding box center [633, 541] width 124 height 29
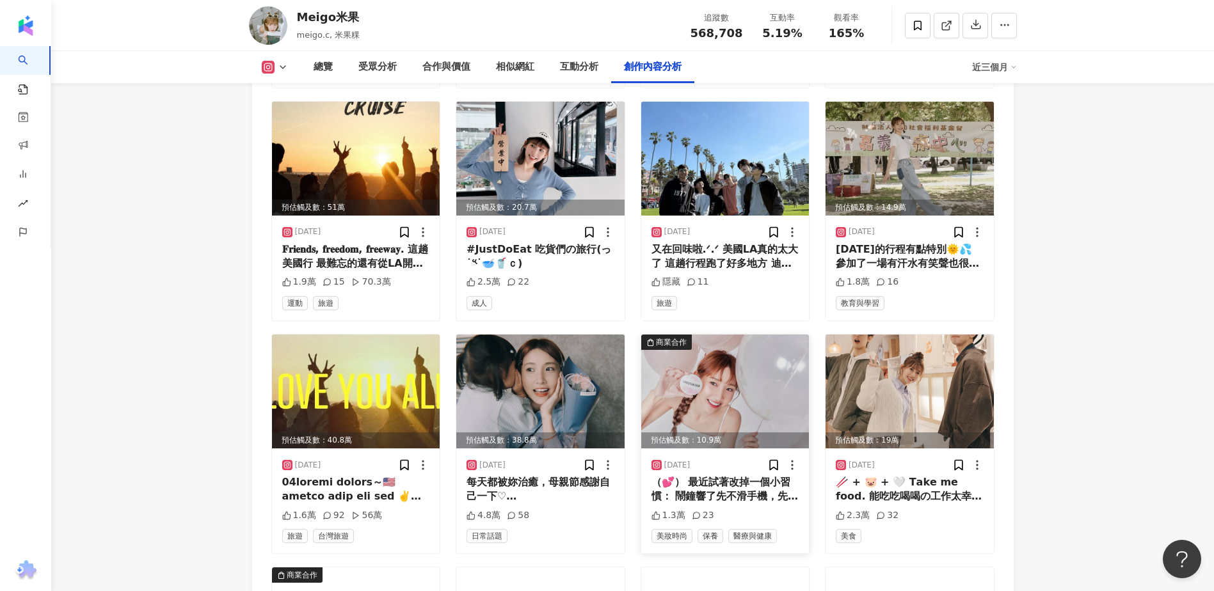
scroll to position [4626, 0]
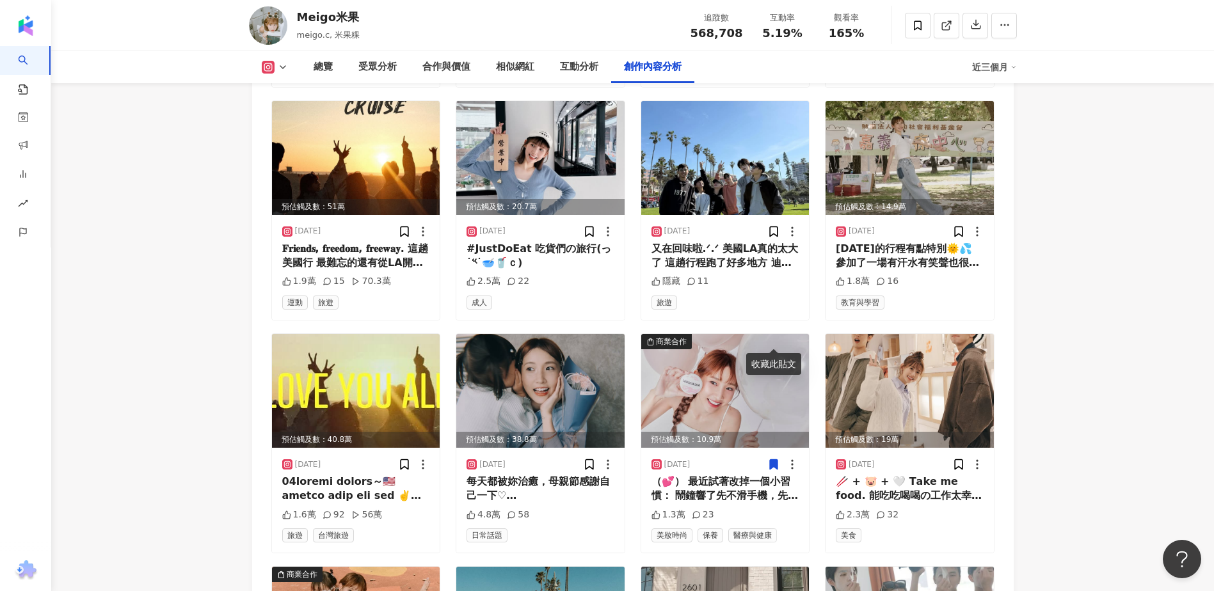
drag, startPoint x: 170, startPoint y: 355, endPoint x: 157, endPoint y: 353, distance: 13.6
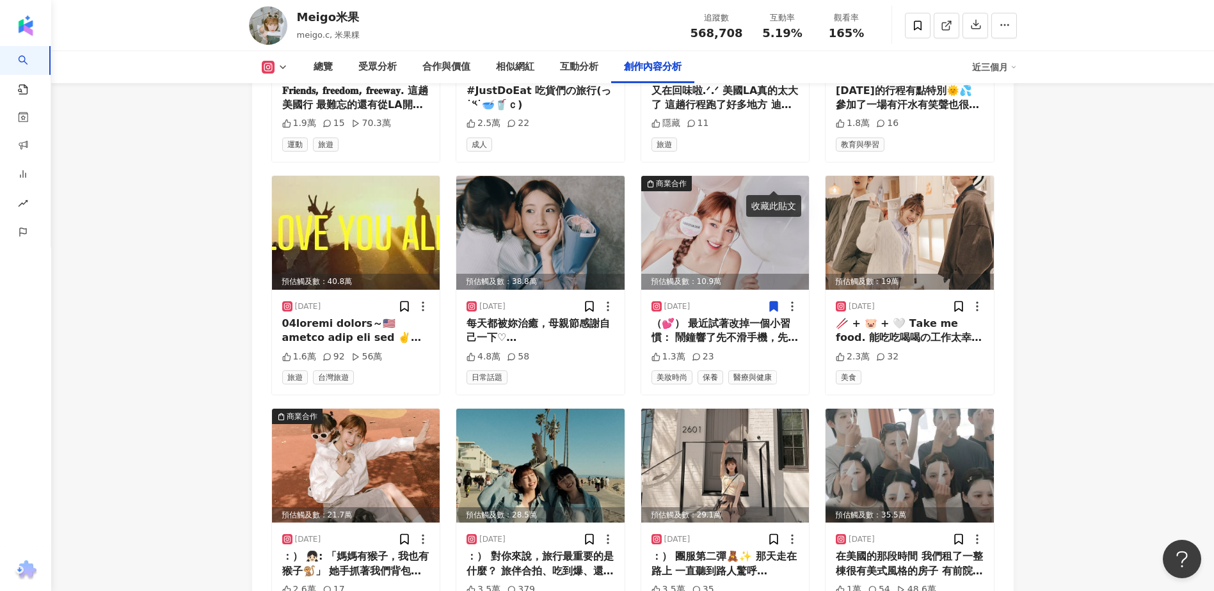
scroll to position [4787, 0]
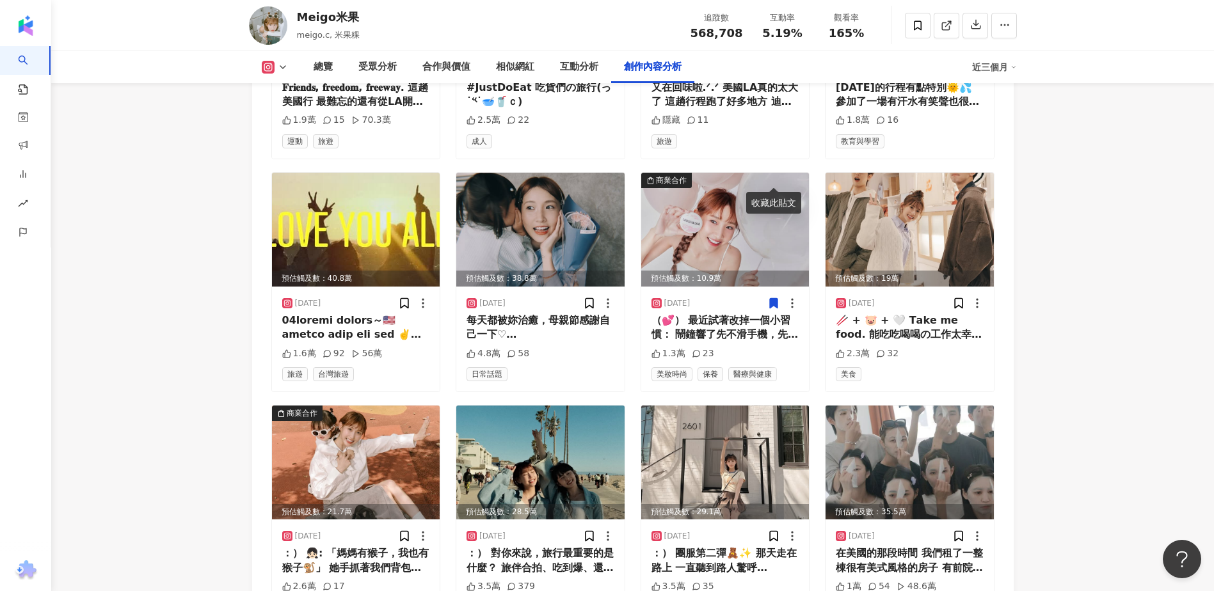
drag, startPoint x: 138, startPoint y: 287, endPoint x: 181, endPoint y: 237, distance: 66.3
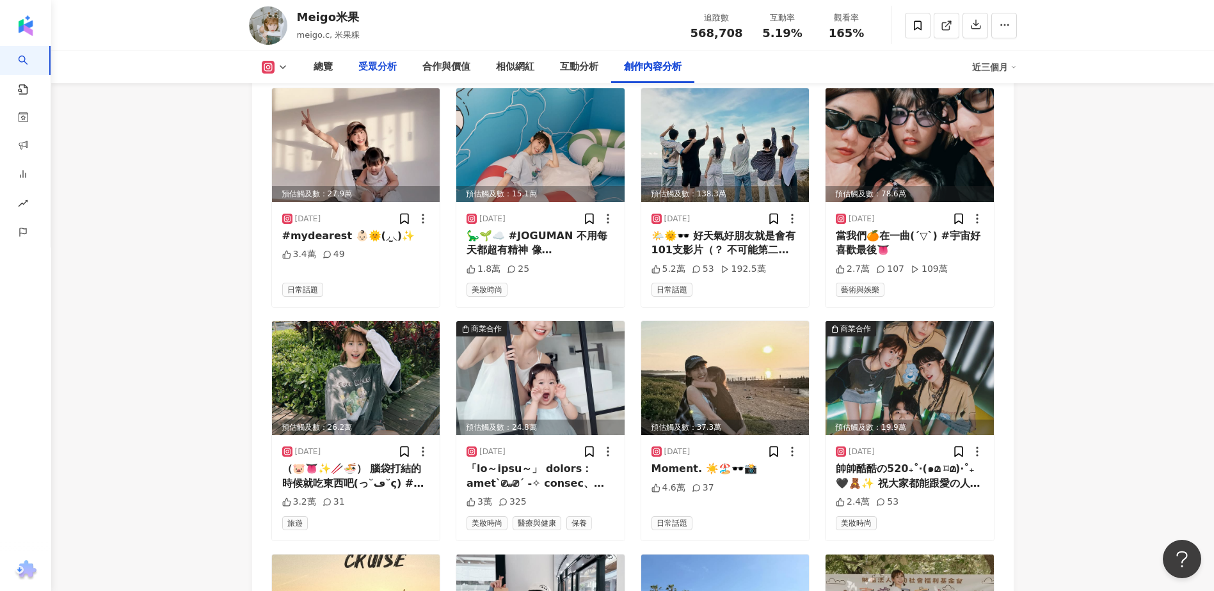
scroll to position [4160, 0]
